Goal: Find contact information: Find contact information

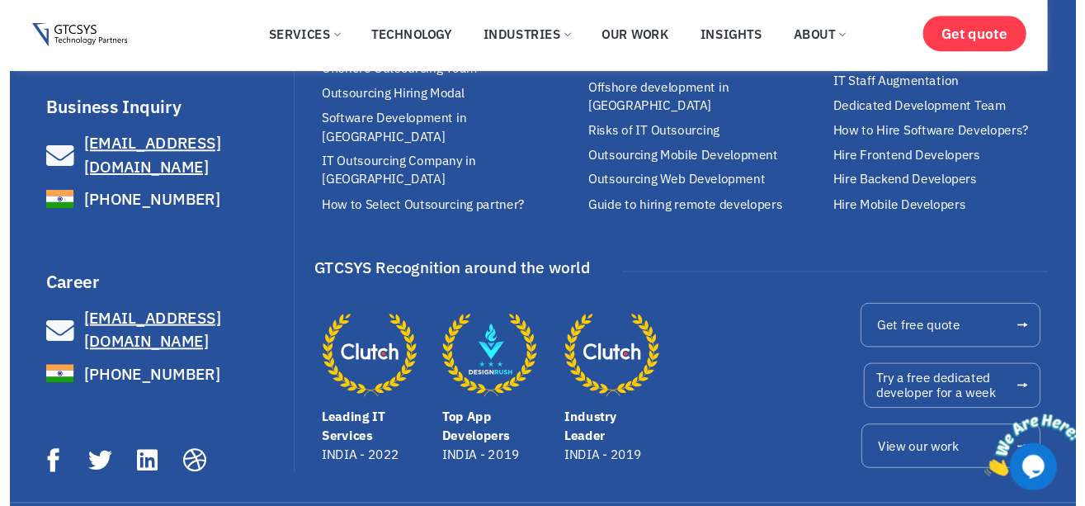
scroll to position [10773, 0]
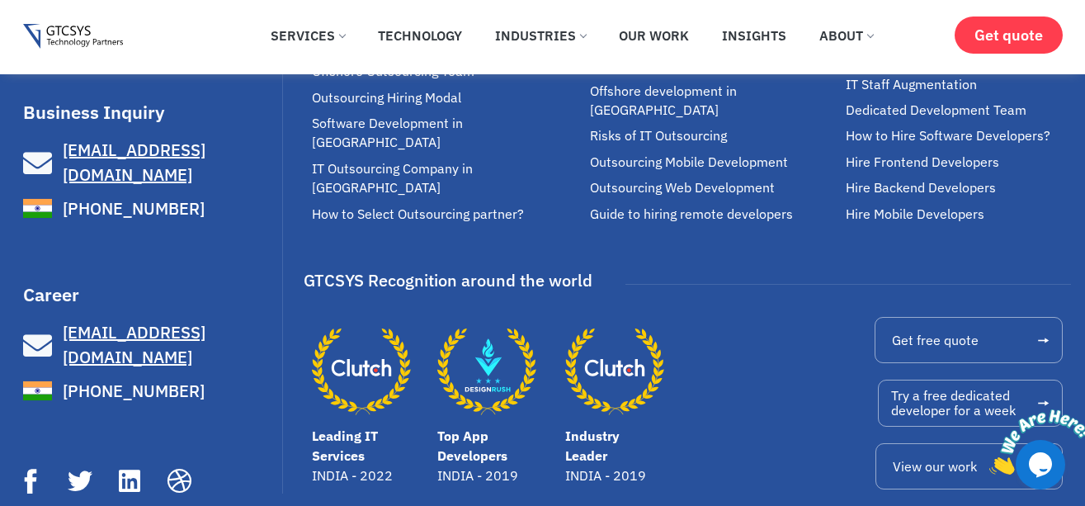
drag, startPoint x: 257, startPoint y: 372, endPoint x: 61, endPoint y: 337, distance: 199.6
click at [61, 337] on div "We make great software applications for your customers and teams to do its best…" at bounding box center [153, 128] width 260 height 730
copy span "[PHONE_NUMBER]"
click at [228, 194] on link "[PHONE_NUMBER]" at bounding box center [150, 208] width 255 height 29
click at [239, 208] on div "We make great software applications for your customers and teams to do its best…" at bounding box center [153, 128] width 260 height 730
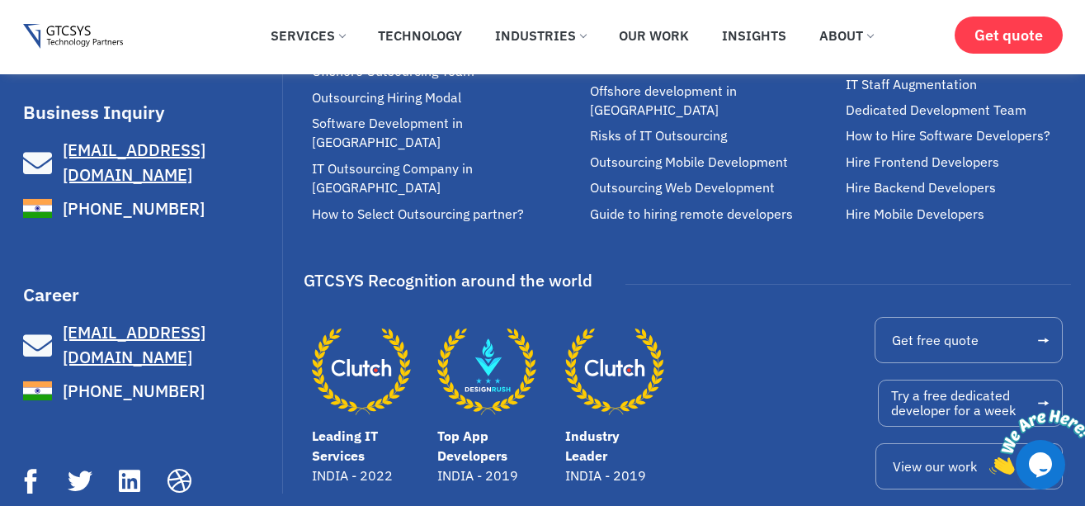
drag, startPoint x: 239, startPoint y: 208, endPoint x: 271, endPoint y: 194, distance: 35.1
click at [271, 194] on div "We make great software applications for your customers and teams to do its best…" at bounding box center [153, 128] width 260 height 730
drag, startPoint x: 26, startPoint y: 211, endPoint x: 210, endPoint y: 188, distance: 184.6
click at [210, 188] on div "We make great software applications for your customers and teams to do its best…" at bounding box center [153, 128] width 260 height 730
copy span "[PHONE_NUMBER]"
